Goal: Task Accomplishment & Management: Manage account settings

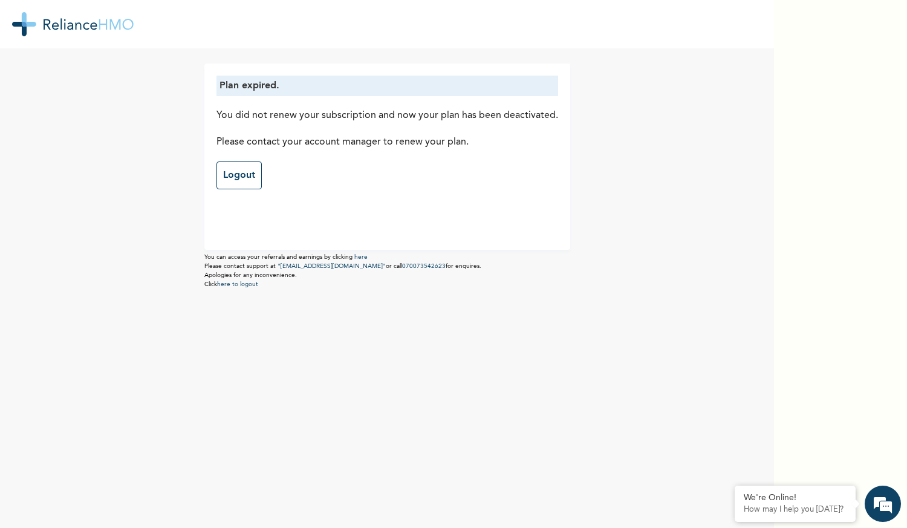
click at [220, 175] on link "Logout" at bounding box center [239, 175] width 45 height 28
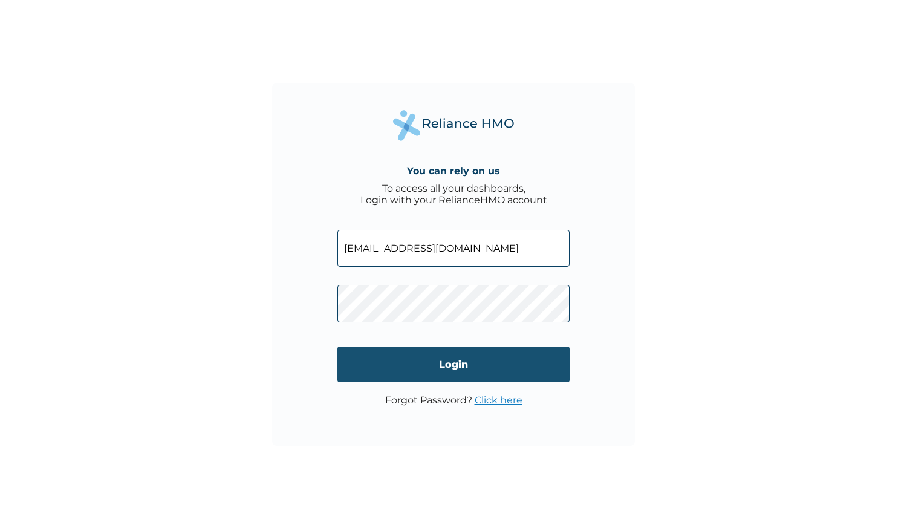
click at [433, 373] on input "Login" at bounding box center [453, 365] width 232 height 36
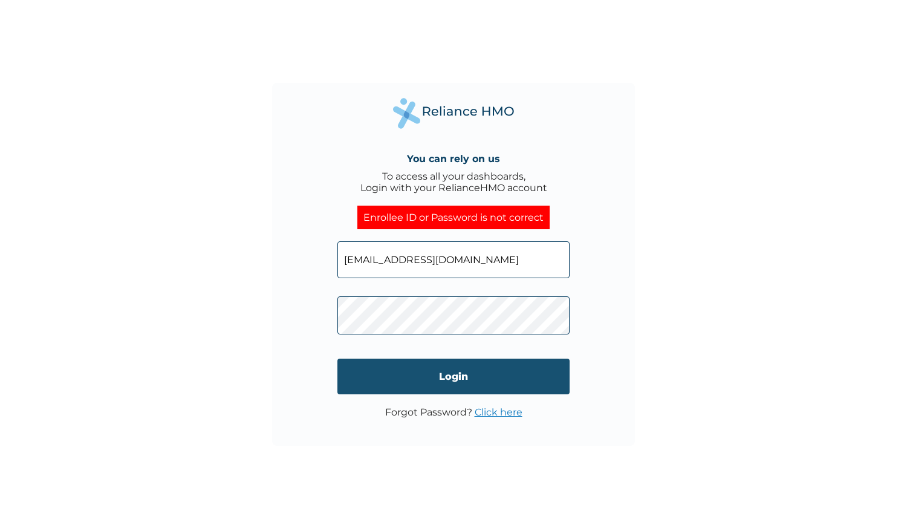
click at [441, 372] on input "Login" at bounding box center [453, 377] width 232 height 36
